Goal: Information Seeking & Learning: Compare options

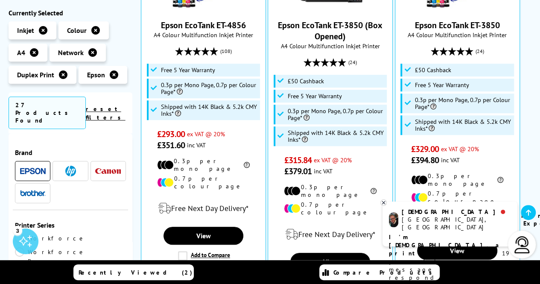
click at [385, 201] on icon at bounding box center [383, 202] width 3 height 3
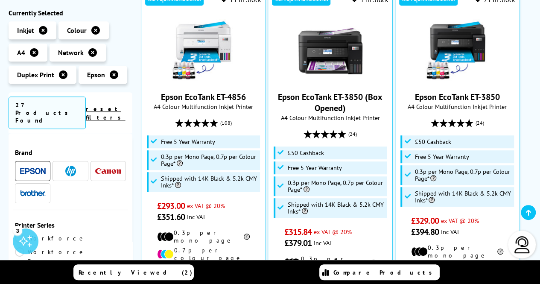
scroll to position [192, 0]
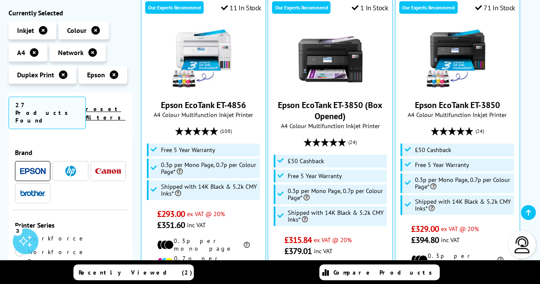
click at [111, 74] on icon at bounding box center [114, 74] width 9 height 9
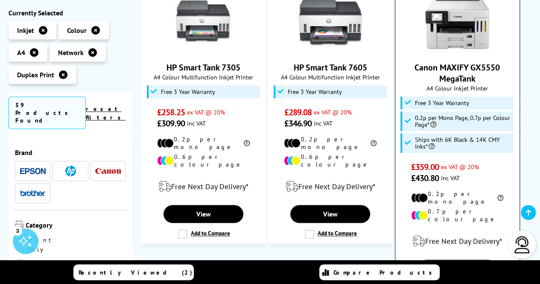
scroll to position [224, 0]
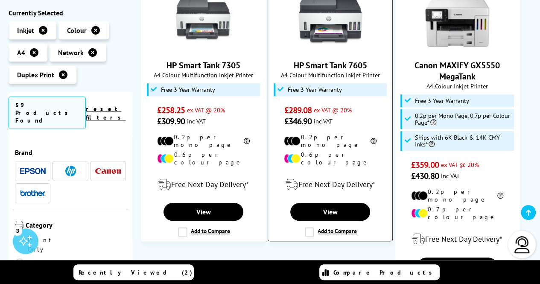
click at [308, 227] on label "Add to Compare" at bounding box center [331, 231] width 52 height 9
click at [0, 0] on input "Add to Compare" at bounding box center [0, 0] width 0 height 0
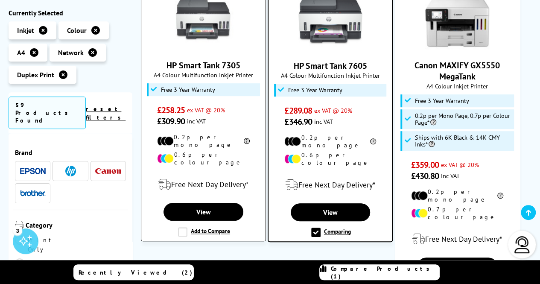
click at [184, 227] on label "Add to Compare" at bounding box center [204, 231] width 52 height 9
click at [0, 0] on input "Add to Compare" at bounding box center [0, 0] width 0 height 0
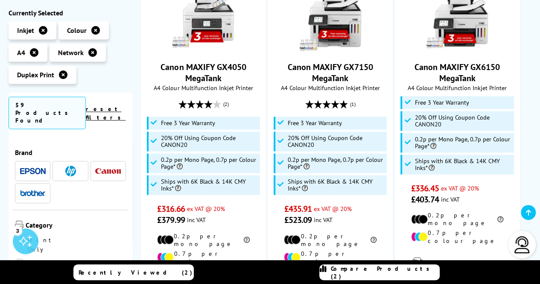
scroll to position [620, 0]
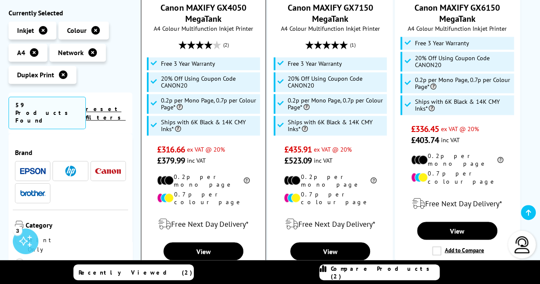
click at [178, 266] on label "Add to Compare" at bounding box center [204, 270] width 52 height 9
click at [0, 0] on input "Add to Compare" at bounding box center [0, 0] width 0 height 0
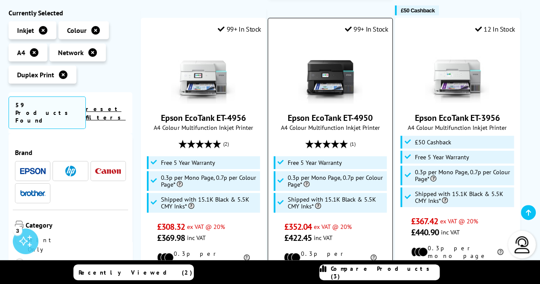
scroll to position [1337, 0]
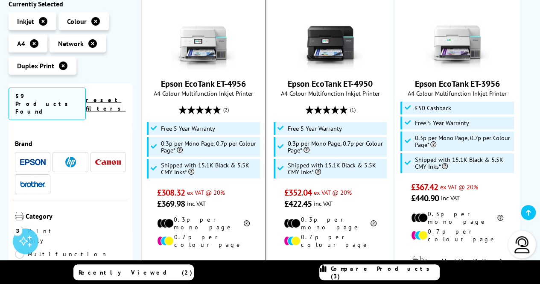
click at [207, 255] on div "Free Next Day Delivery*" at bounding box center [204, 267] width 116 height 24
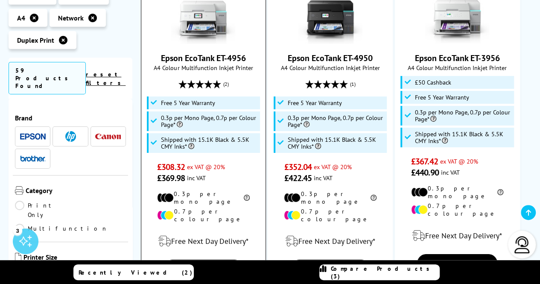
click at [183, 283] on label "Add to Compare" at bounding box center [204, 288] width 52 height 9
click at [0, 0] on input "Add to Compare" at bounding box center [0, 0] width 0 height 0
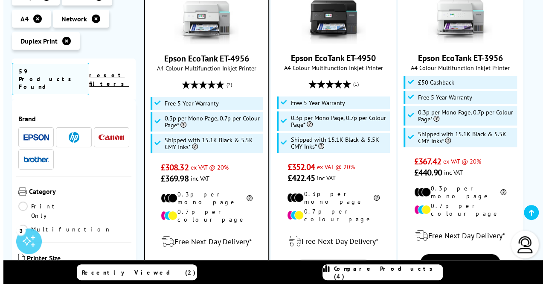
scroll to position [1364, 0]
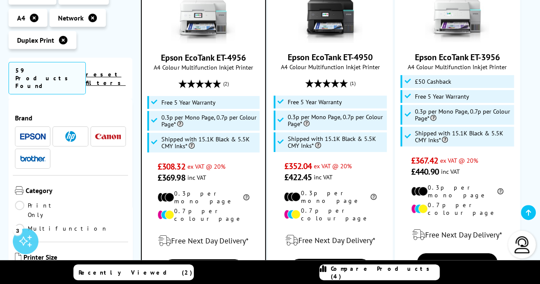
click at [367, 268] on span "Compare Products (4)" at bounding box center [385, 272] width 108 height 15
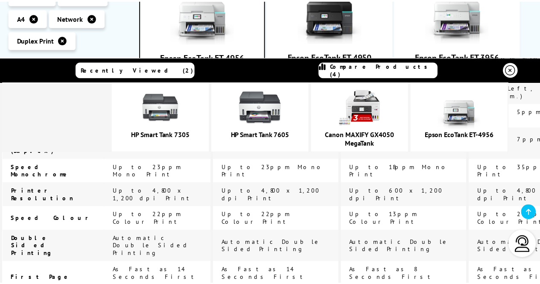
scroll to position [522, 0]
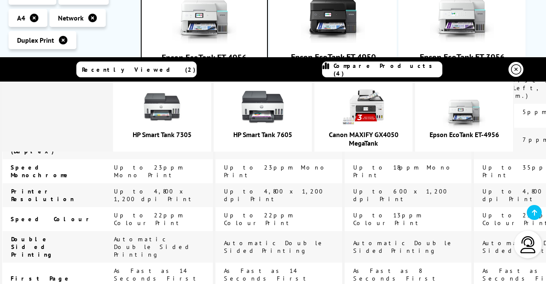
click at [511, 71] on icon at bounding box center [516, 69] width 10 height 10
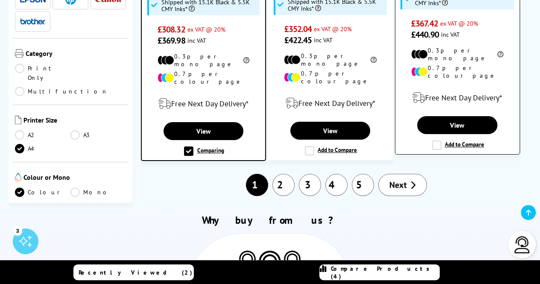
scroll to position [1501, 0]
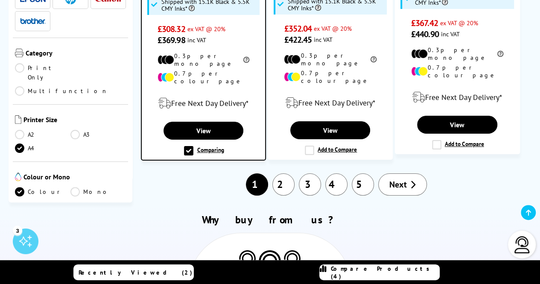
click at [58, 216] on span "Technology" at bounding box center [77, 222] width 96 height 12
click at [17, 216] on img at bounding box center [21, 221] width 12 height 10
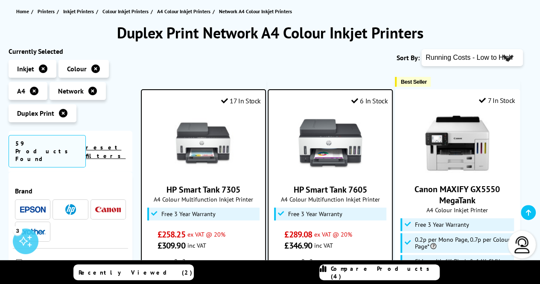
scroll to position [0, 0]
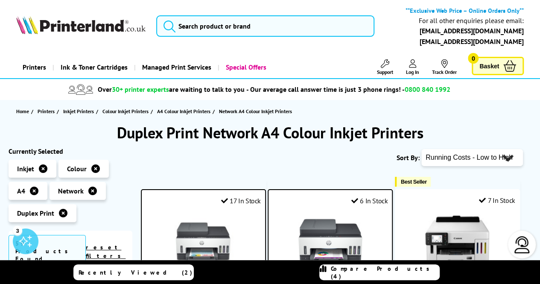
click at [496, 161] on select "Popularity Rating Price - Low to High Price - High to Low Running Costs - Low t…" at bounding box center [472, 157] width 102 height 17
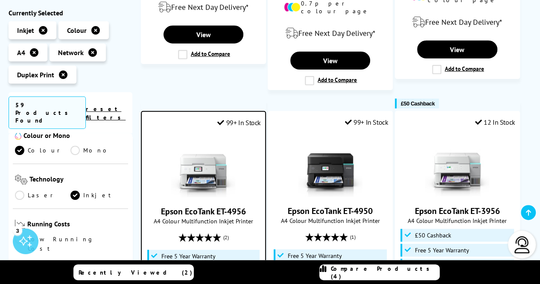
scroll to position [220, 0]
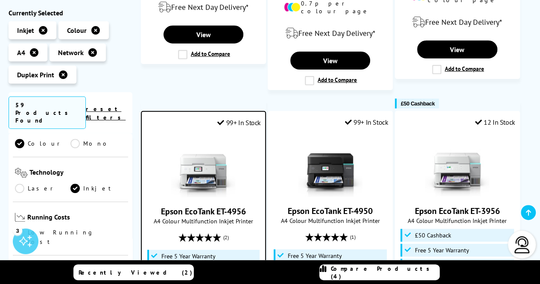
click at [22, 227] on link "Low Running Cost" at bounding box center [70, 236] width 111 height 19
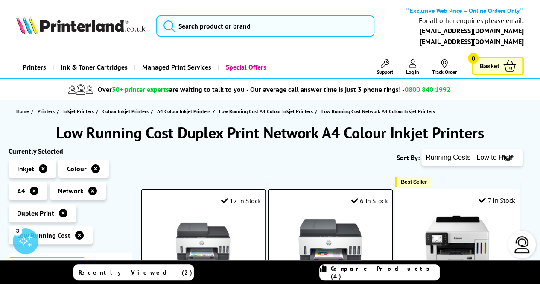
click at [481, 152] on select "Popularity Rating Price - Low to High Price - High to Low Running Costs - Low t…" at bounding box center [472, 157] width 102 height 17
select select "Price Descending"
click at [421, 149] on select "Popularity Rating Price - Low to High Price - High to Low Running Costs - Low t…" at bounding box center [472, 157] width 102 height 17
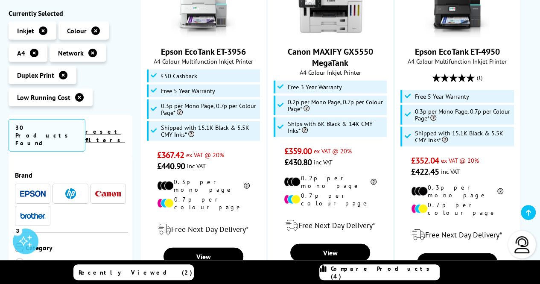
scroll to position [992, 0]
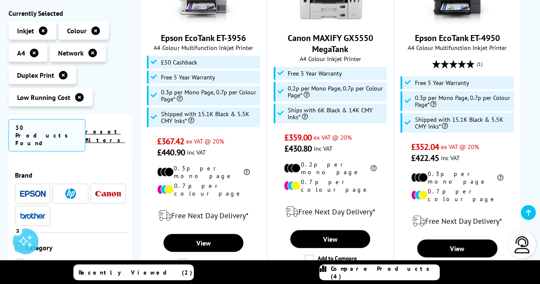
click at [387, 278] on link "Compare Products (4)" at bounding box center [379, 272] width 120 height 16
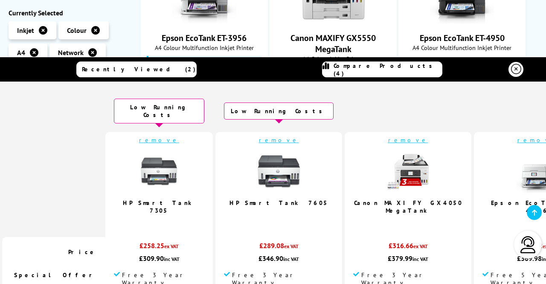
click at [179, 136] on link "remove" at bounding box center [159, 140] width 40 height 8
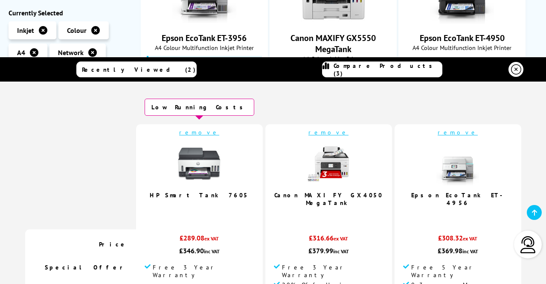
click at [219, 133] on link "remove" at bounding box center [199, 132] width 40 height 8
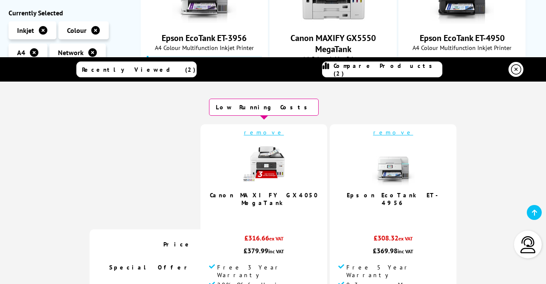
click at [275, 133] on link "remove" at bounding box center [264, 132] width 40 height 8
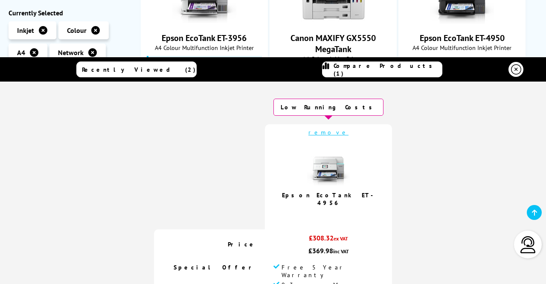
click at [511, 74] on icon at bounding box center [516, 69] width 10 height 10
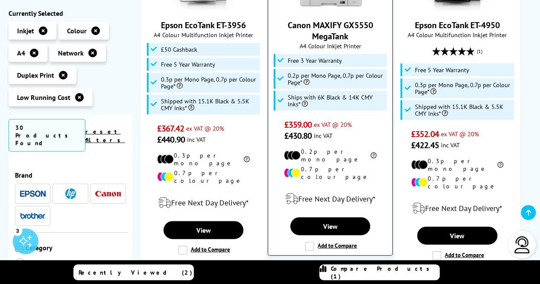
scroll to position [1005, 0]
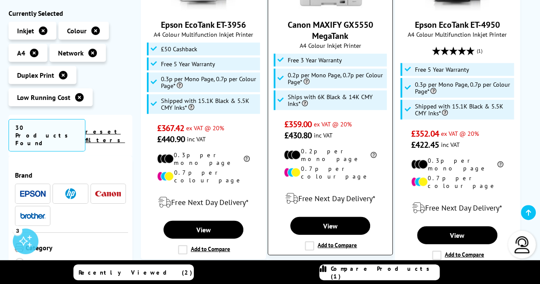
click at [308, 241] on label "Add to Compare" at bounding box center [331, 245] width 52 height 9
click at [0, 0] on input "Add to Compare" at bounding box center [0, 0] width 0 height 0
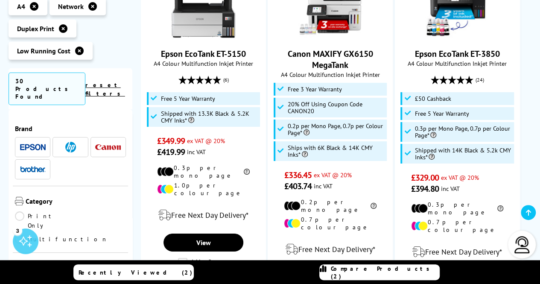
scroll to position [1338, 0]
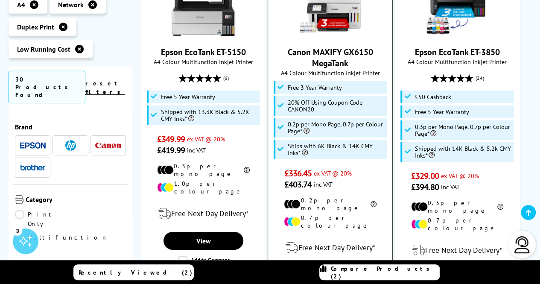
click at [0, 0] on input "Add to Compare" at bounding box center [0, 0] width 0 height 0
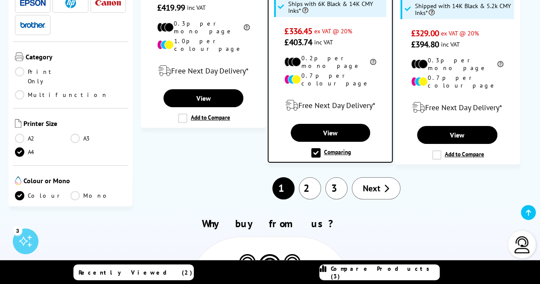
scroll to position [1484, 0]
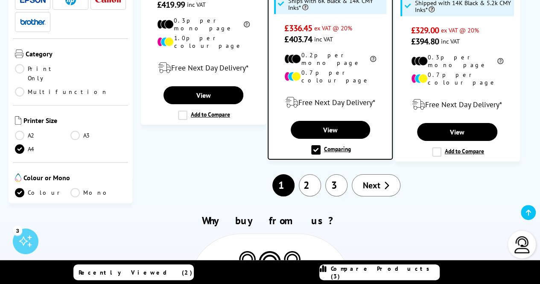
click at [310, 174] on link "2" at bounding box center [310, 185] width 22 height 22
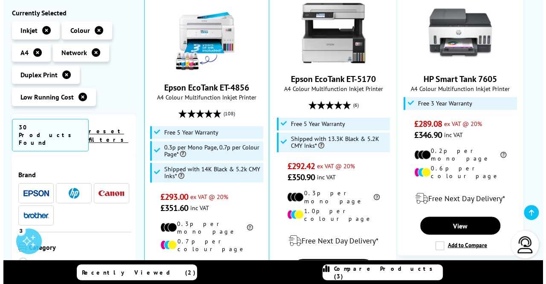
scroll to position [667, 0]
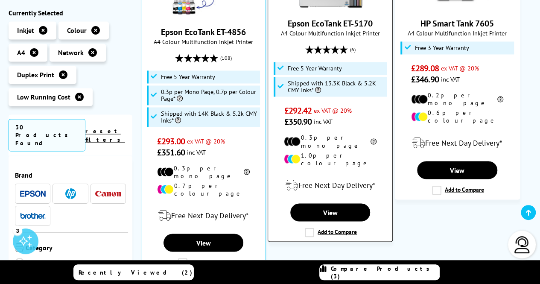
click at [309, 227] on label "Add to Compare" at bounding box center [331, 231] width 52 height 9
click at [0, 0] on input "Add to Compare" at bounding box center [0, 0] width 0 height 0
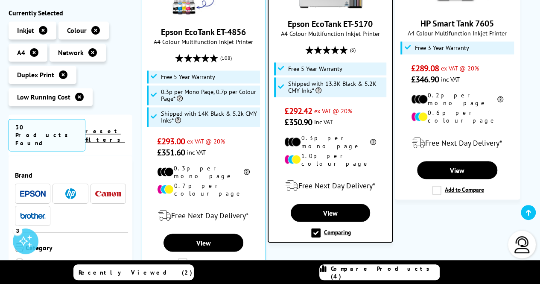
click at [385, 274] on span "Compare Products (4)" at bounding box center [385, 272] width 108 height 15
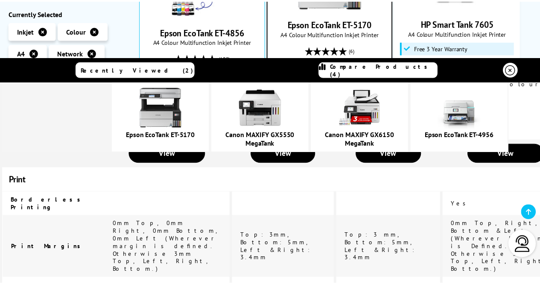
scroll to position [353, 0]
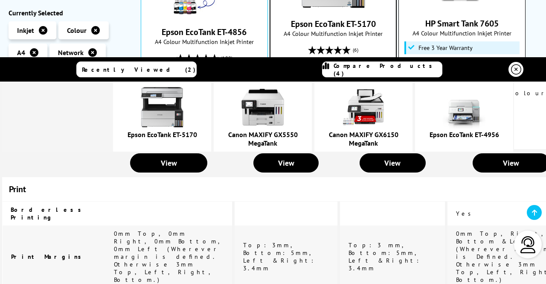
click at [513, 73] on icon at bounding box center [516, 69] width 10 height 10
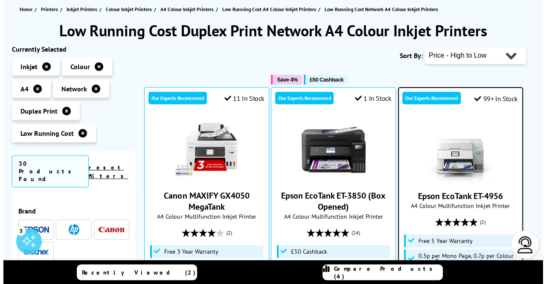
scroll to position [0, 0]
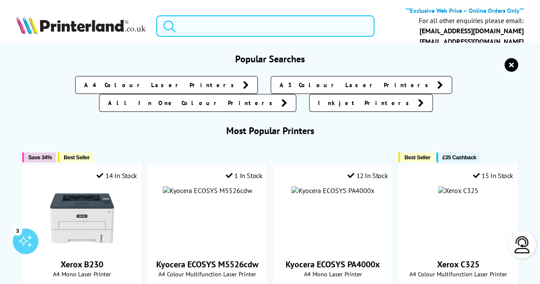
click at [241, 24] on input "search" at bounding box center [265, 25] width 218 height 21
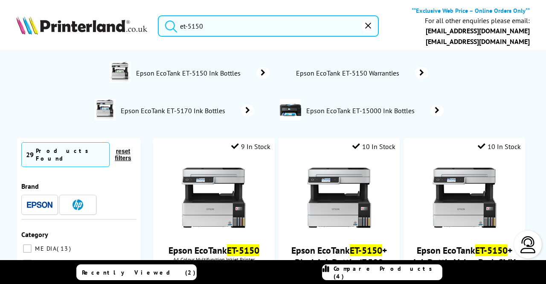
type input "et-5150"
click at [158, 15] on button "submit" at bounding box center [168, 24] width 21 height 19
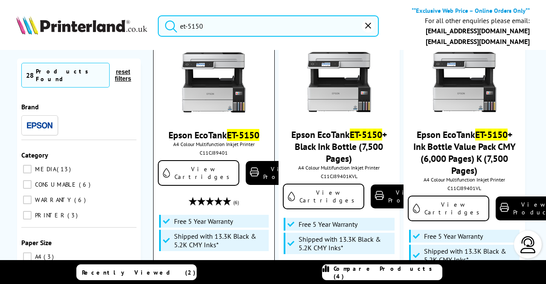
scroll to position [78, 0]
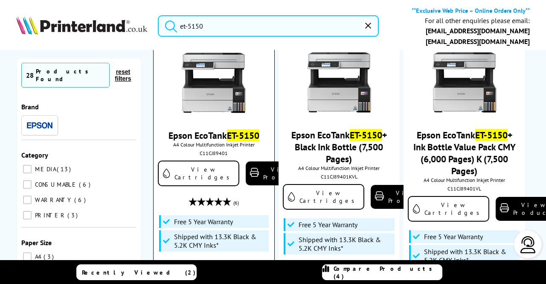
click at [221, 93] on img at bounding box center [214, 83] width 64 height 64
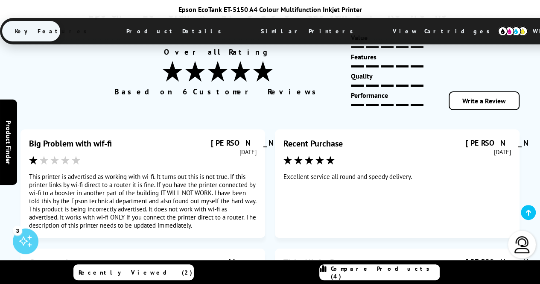
scroll to position [4823, 0]
